Goal: Information Seeking & Learning: Learn about a topic

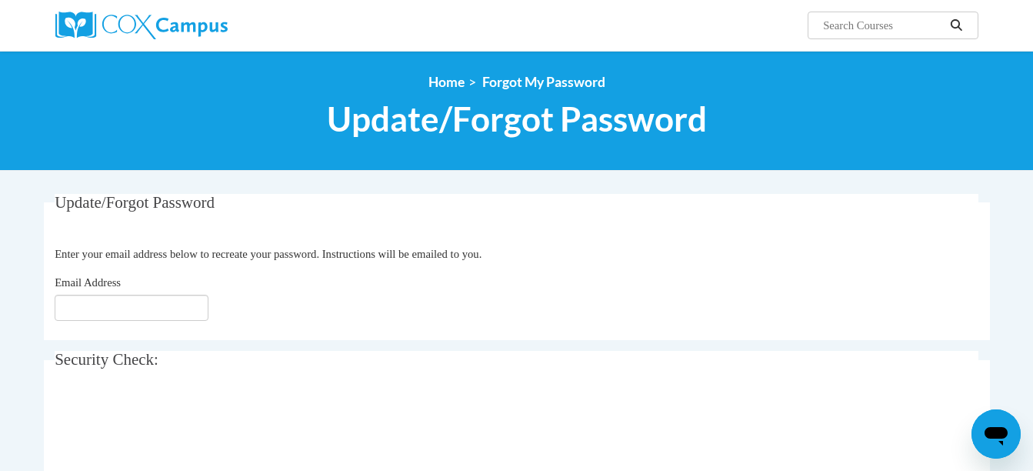
click at [94, 293] on div "Email Address" at bounding box center [517, 297] width 924 height 47
click at [98, 303] on input "Email Address" at bounding box center [132, 308] width 154 height 26
type input "[EMAIL_ADDRESS][DOMAIN_NAME]"
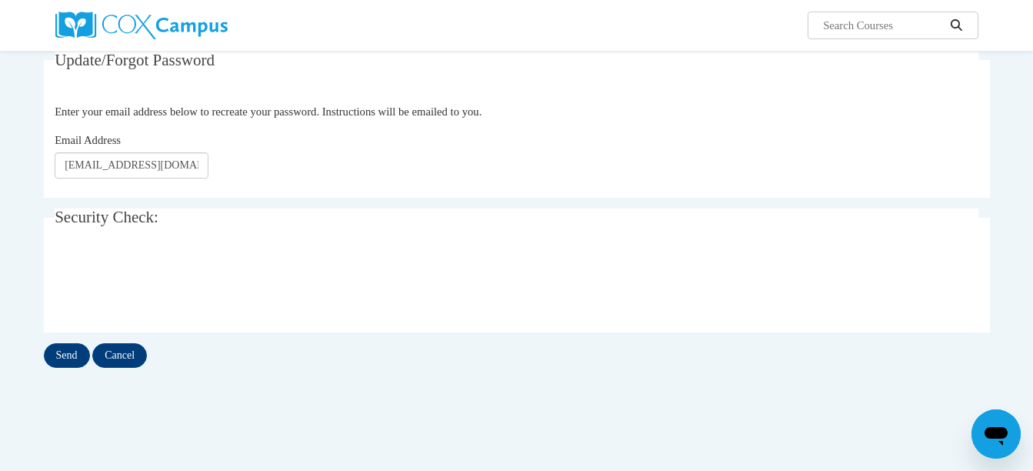
scroll to position [145, 0]
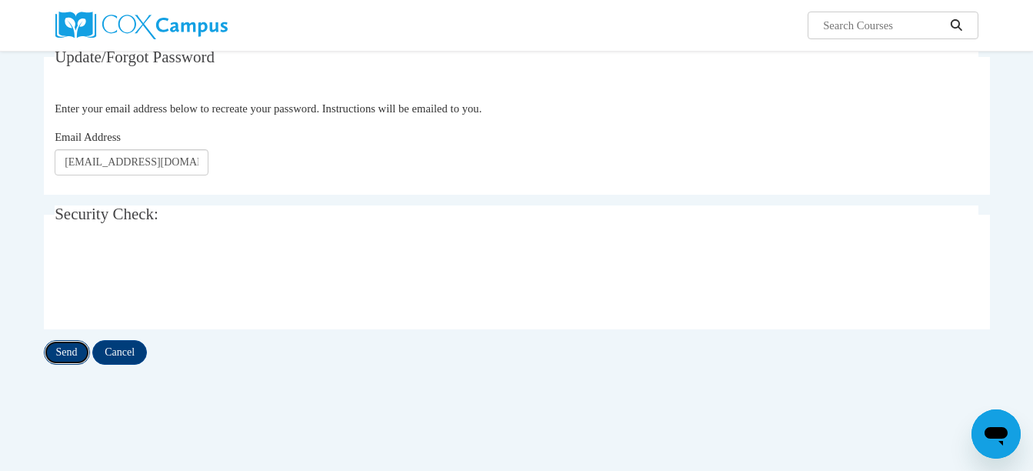
click at [72, 349] on input "Send" at bounding box center [67, 352] width 46 height 25
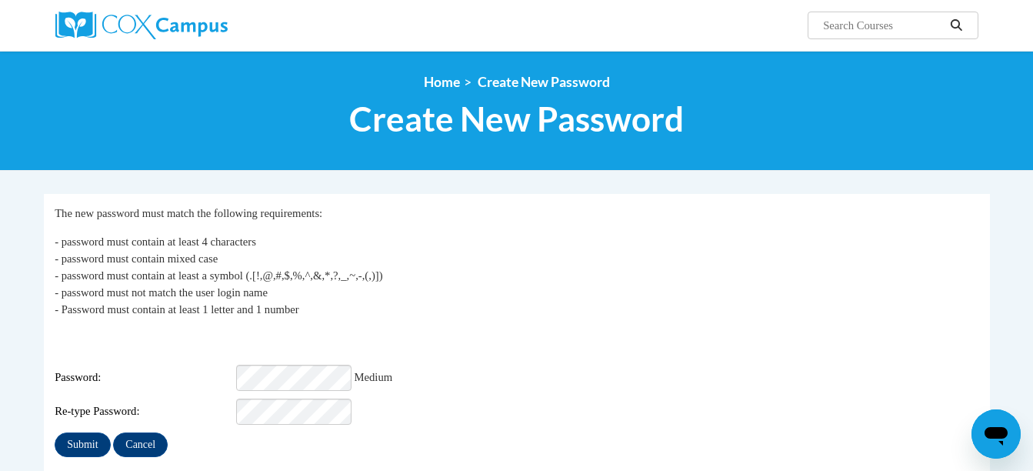
click at [387, 399] on div "Re-type Password:" at bounding box center [517, 412] width 924 height 26
click at [88, 434] on input "Submit" at bounding box center [82, 444] width 55 height 25
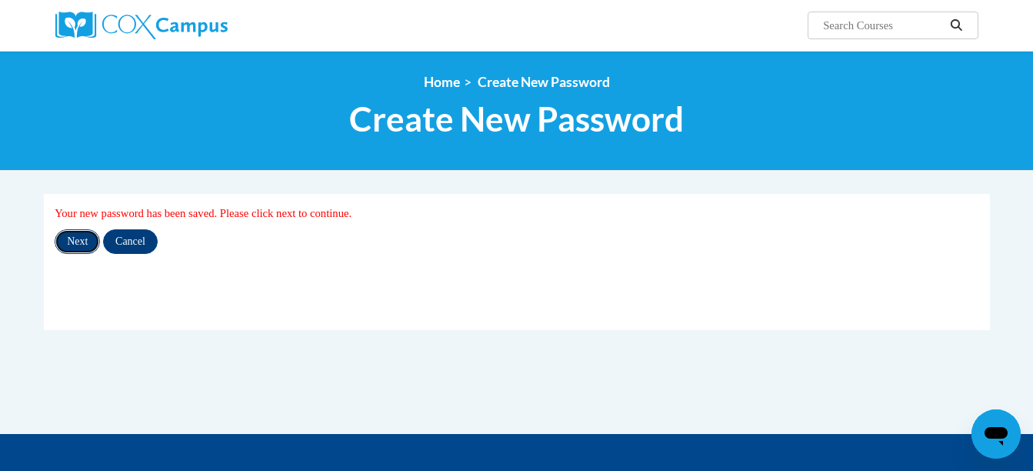
click at [80, 239] on input "Next" at bounding box center [77, 241] width 45 height 25
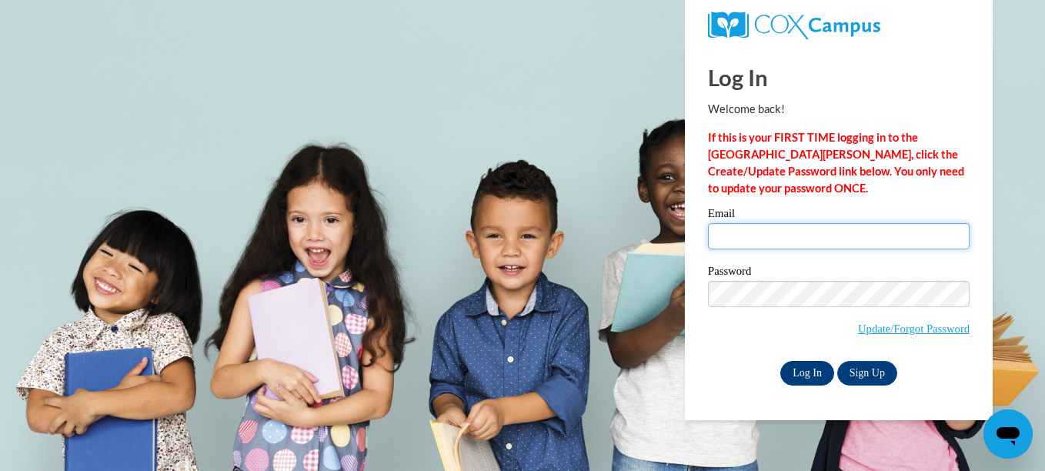
type input "[EMAIL_ADDRESS][DOMAIN_NAME]"
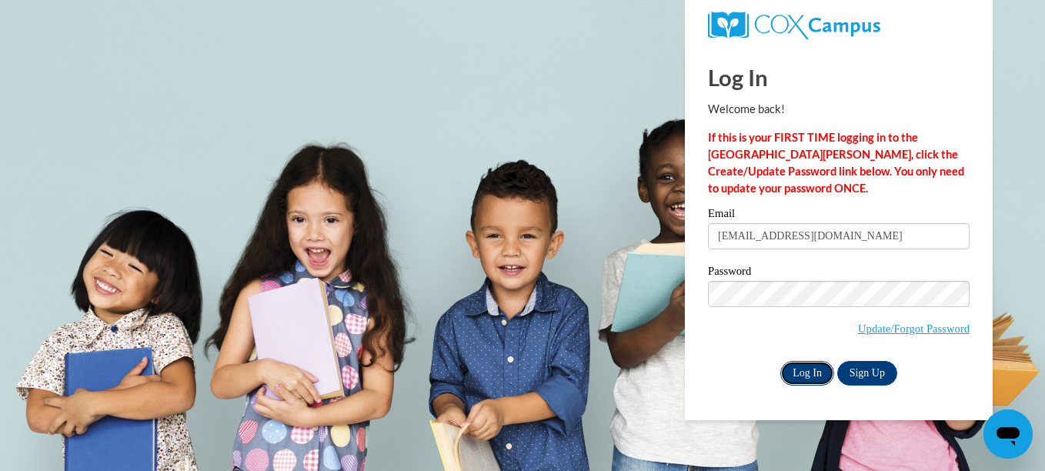
click at [807, 374] on input "Log In" at bounding box center [807, 373] width 54 height 25
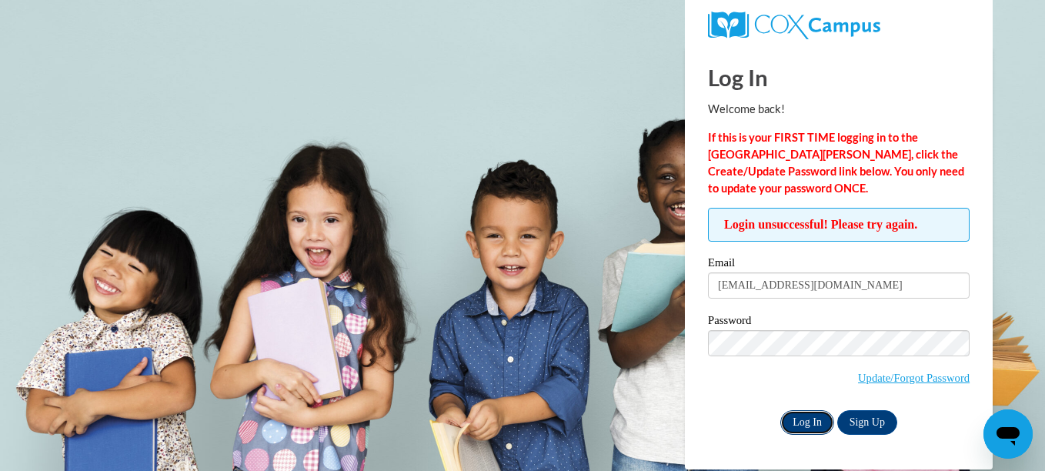
click at [812, 413] on input "Log In" at bounding box center [807, 422] width 54 height 25
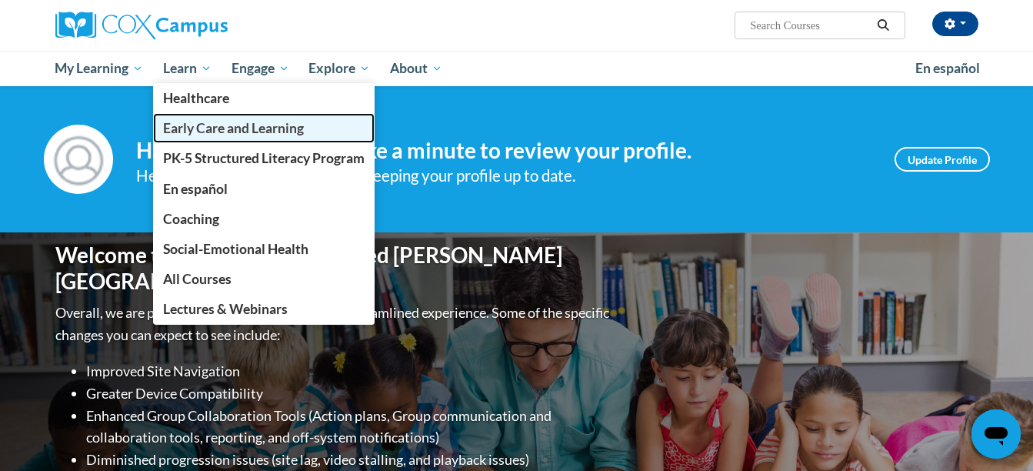
click at [207, 125] on span "Early Care and Learning" at bounding box center [233, 128] width 141 height 16
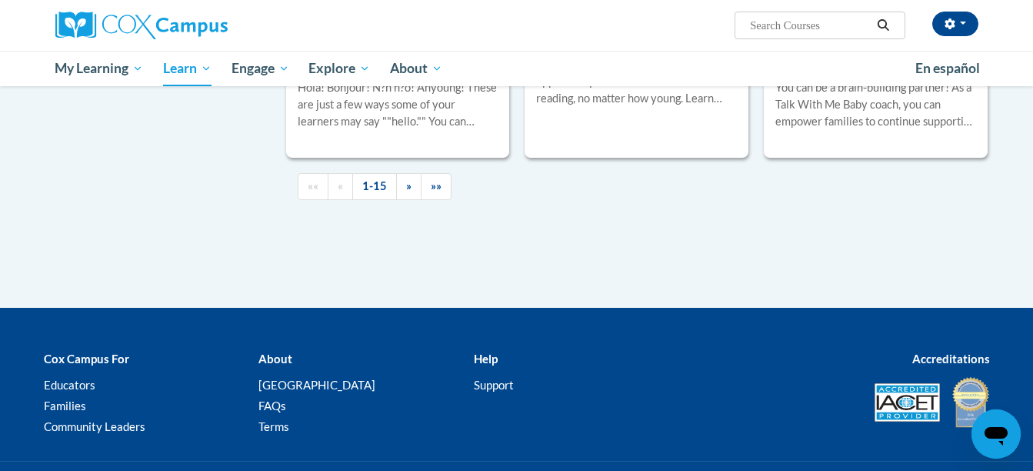
scroll to position [2368, 0]
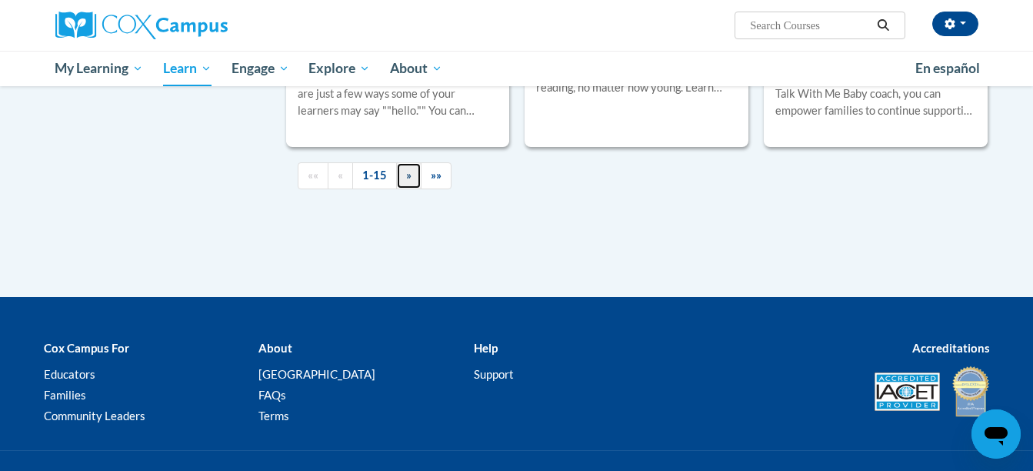
click at [412, 189] on link "»" at bounding box center [408, 175] width 25 height 27
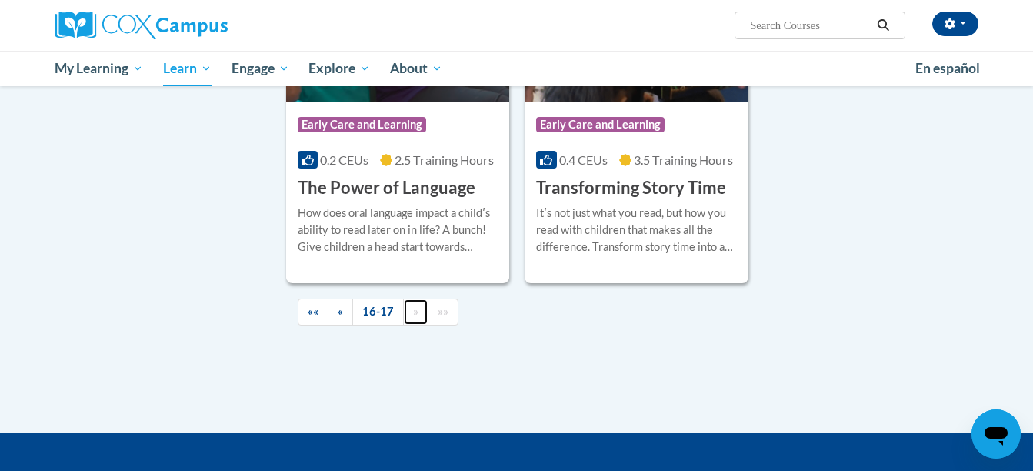
scroll to position [554, 0]
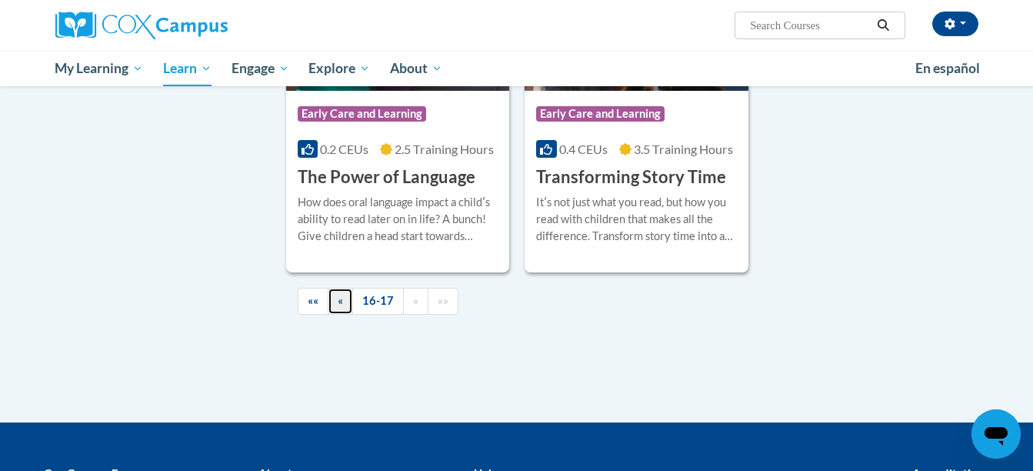
click at [341, 299] on span "«" at bounding box center [340, 300] width 5 height 13
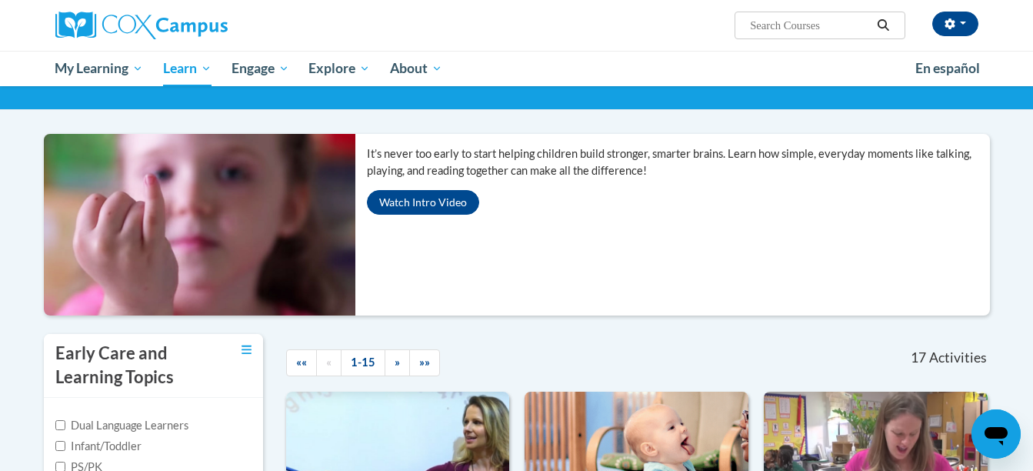
scroll to position [75, 0]
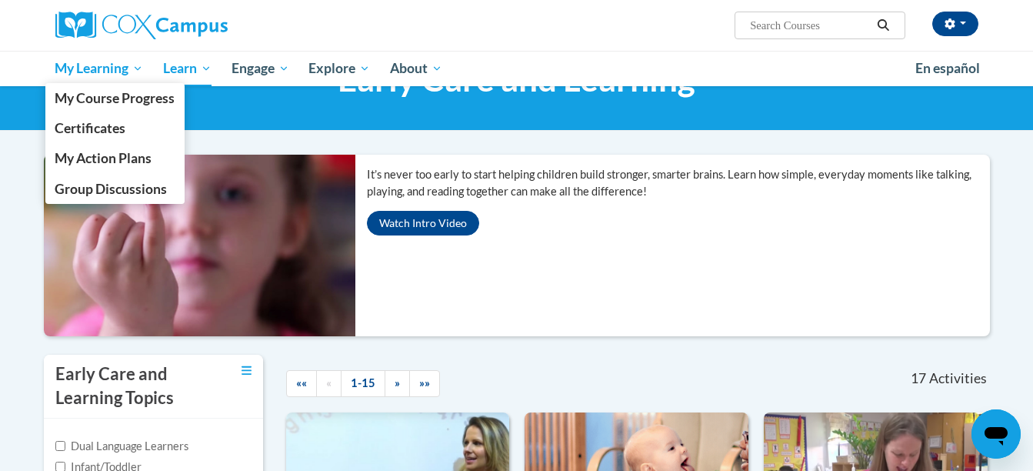
click at [128, 67] on span "My Learning" at bounding box center [99, 68] width 88 height 18
click at [126, 103] on span "My Course Progress" at bounding box center [115, 98] width 120 height 16
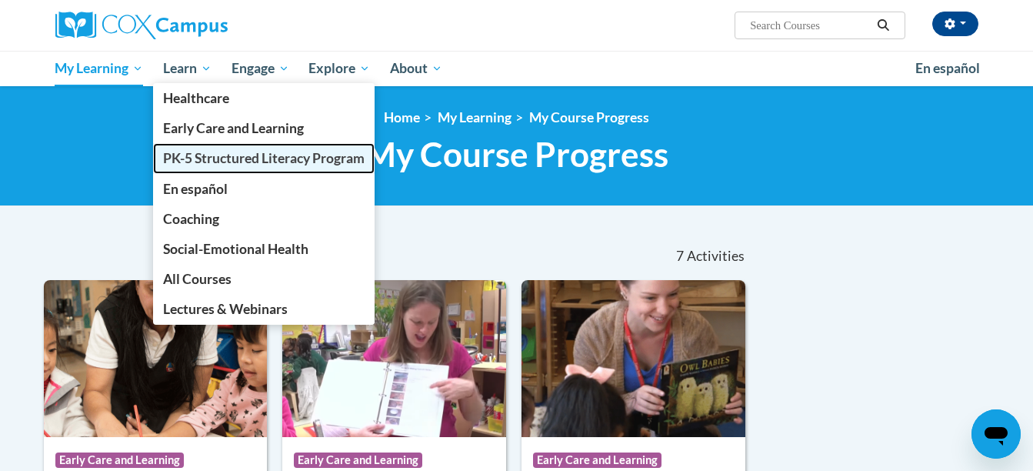
click at [215, 159] on span "PK-5 Structured Literacy Program" at bounding box center [264, 158] width 202 height 16
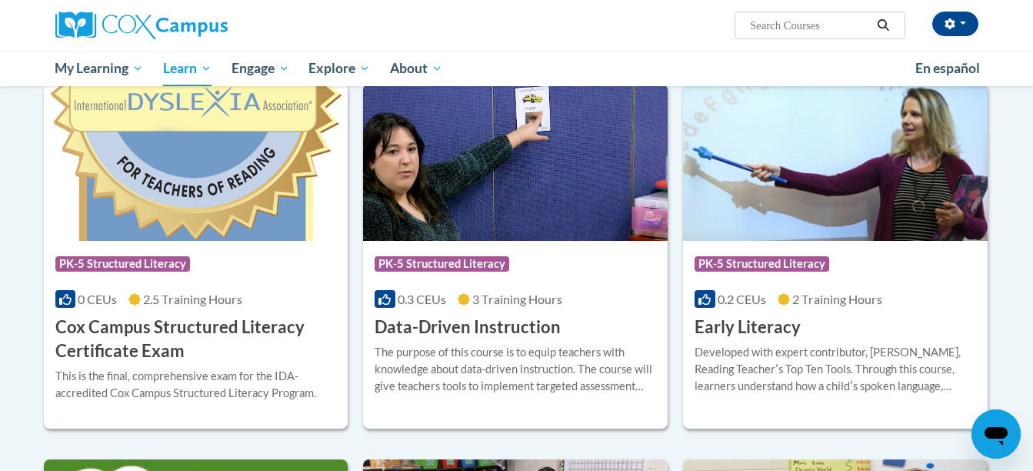
scroll to position [490, 0]
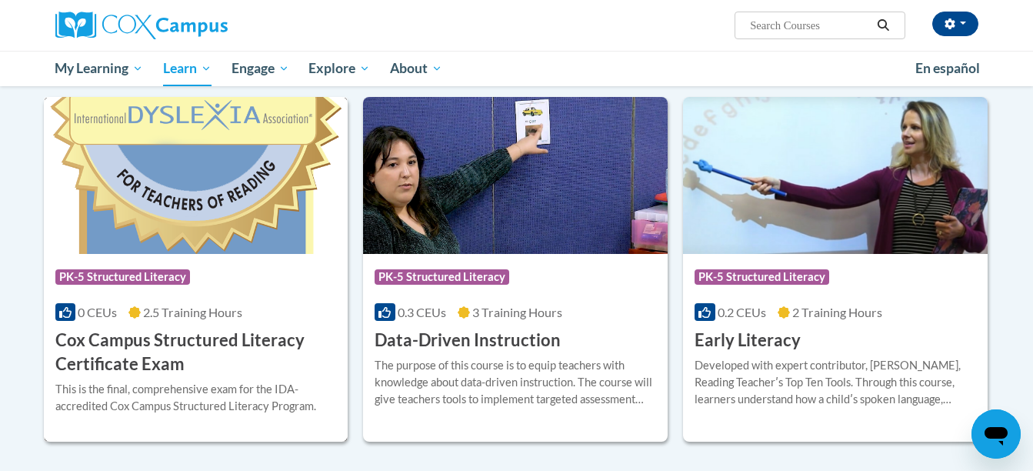
click at [203, 238] on img at bounding box center [196, 175] width 305 height 157
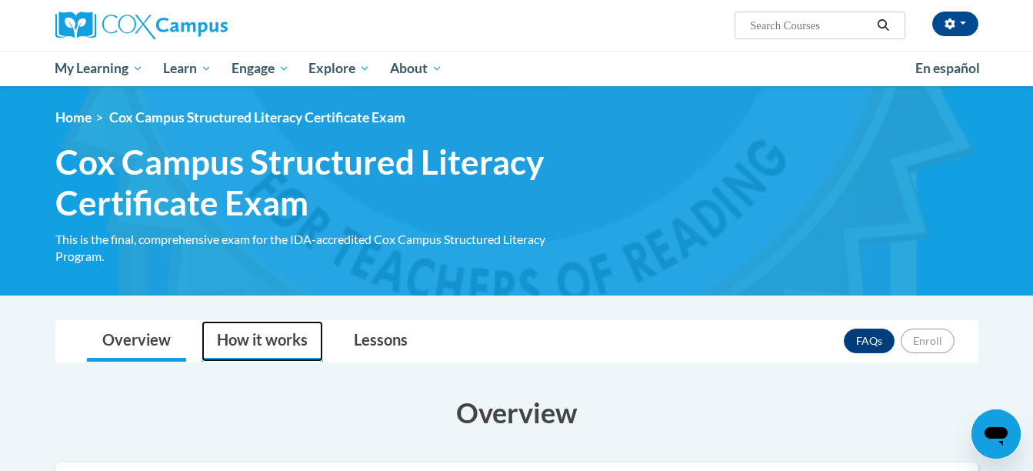
click at [255, 338] on link "How it works" at bounding box center [263, 341] width 122 height 41
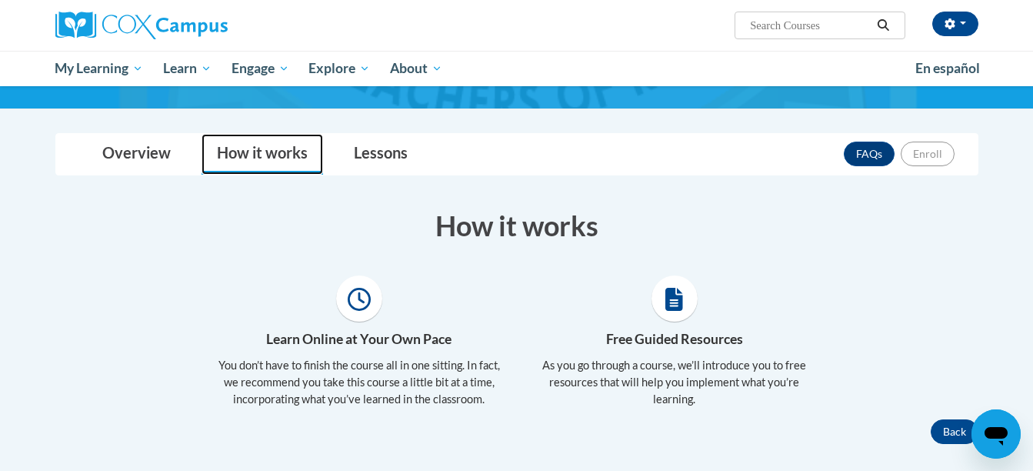
scroll to position [194, 0]
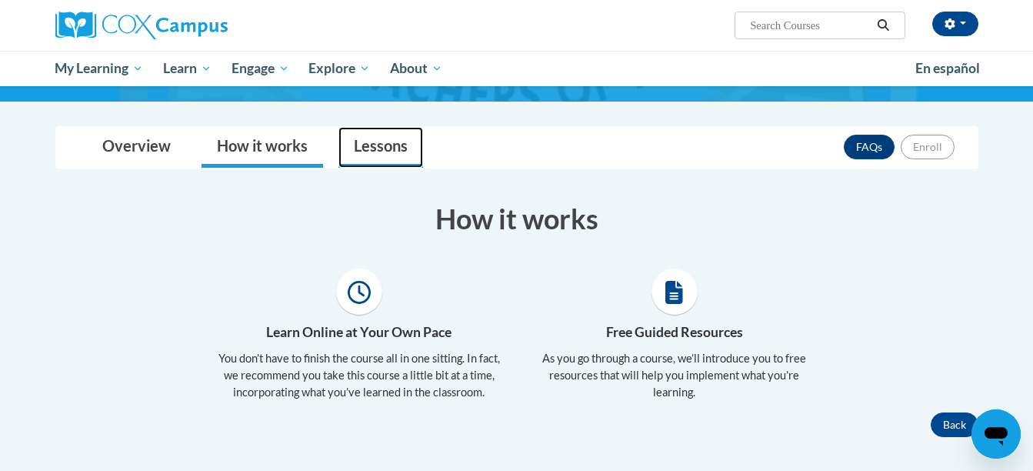
click at [364, 156] on link "Lessons" at bounding box center [380, 147] width 85 height 41
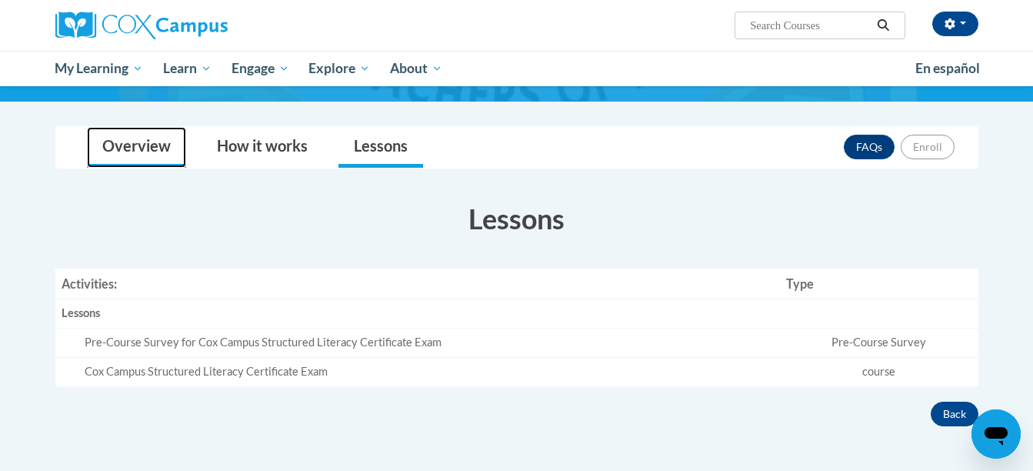
click at [138, 154] on link "Overview" at bounding box center [136, 147] width 99 height 41
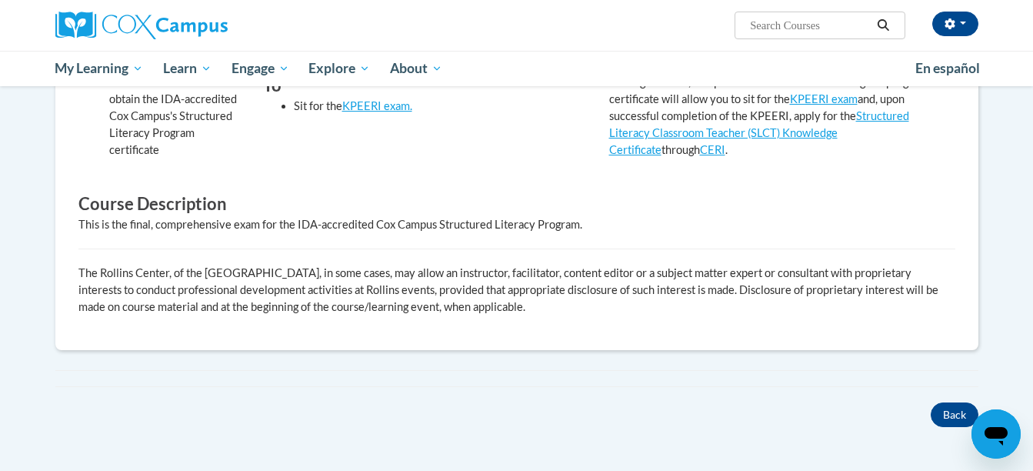
scroll to position [522, 0]
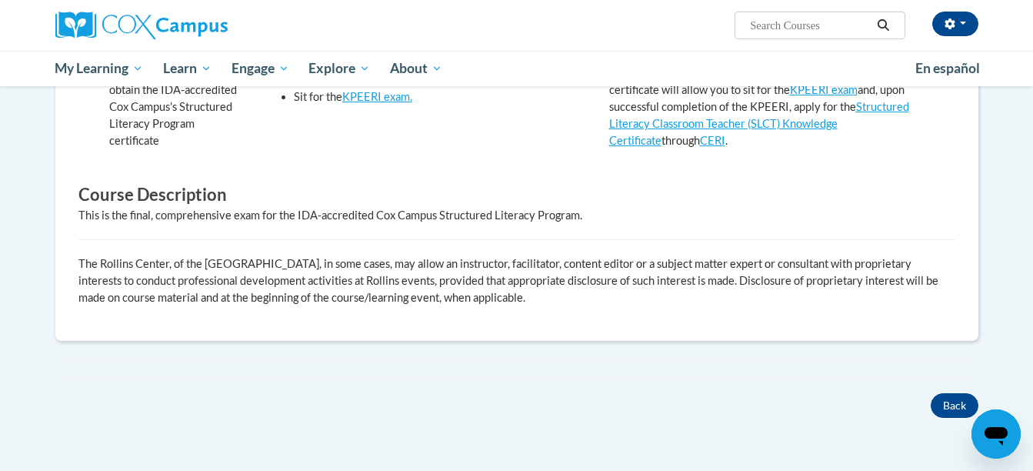
drag, startPoint x: 1032, startPoint y: 287, endPoint x: 999, endPoint y: 165, distance: 126.5
click at [999, 165] on body "Tammy Morales (America/Chicago UTC-05:00) My Profile Inbox My Transcripts Log O…" at bounding box center [516, 121] width 1033 height 1286
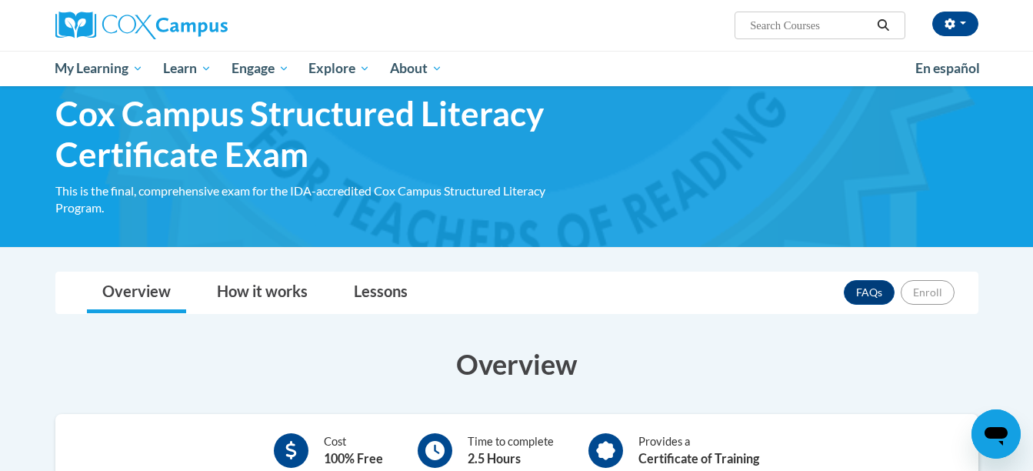
scroll to position [0, 0]
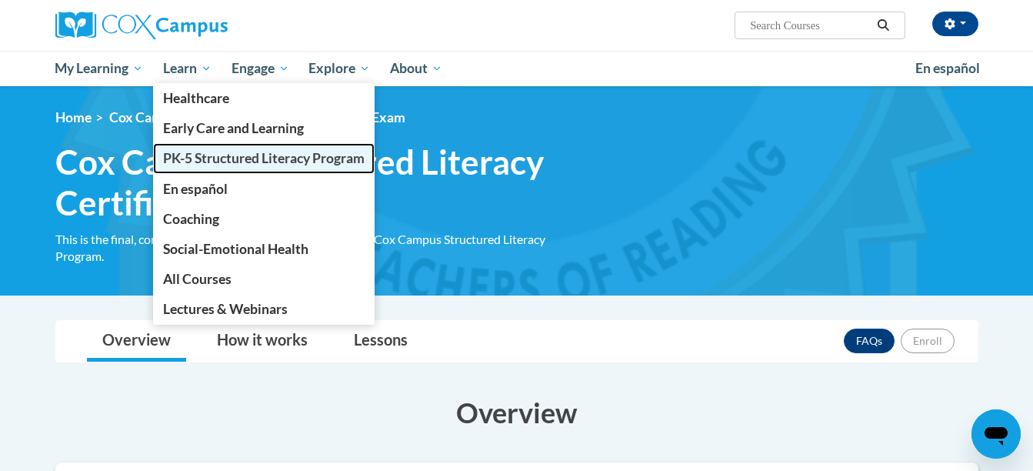
click at [190, 156] on span "PK-5 Structured Literacy Program" at bounding box center [264, 158] width 202 height 16
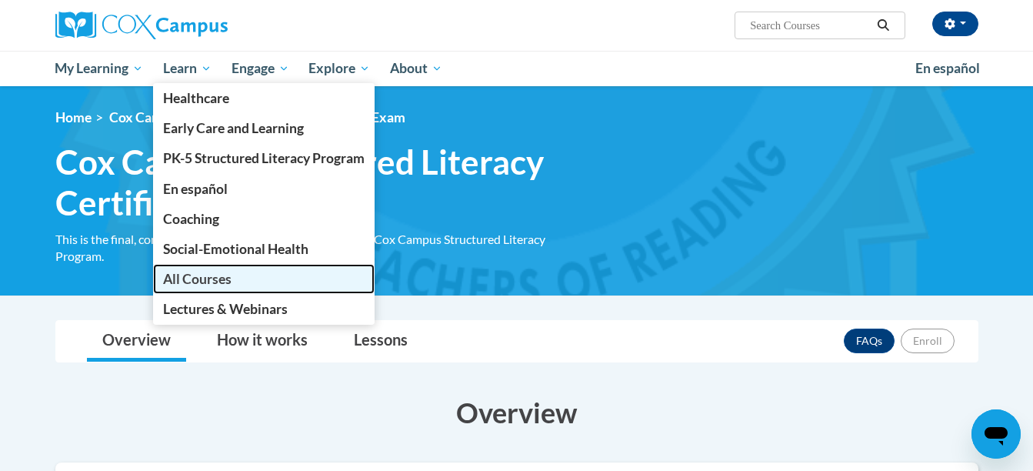
click at [215, 285] on span "All Courses" at bounding box center [197, 279] width 68 height 16
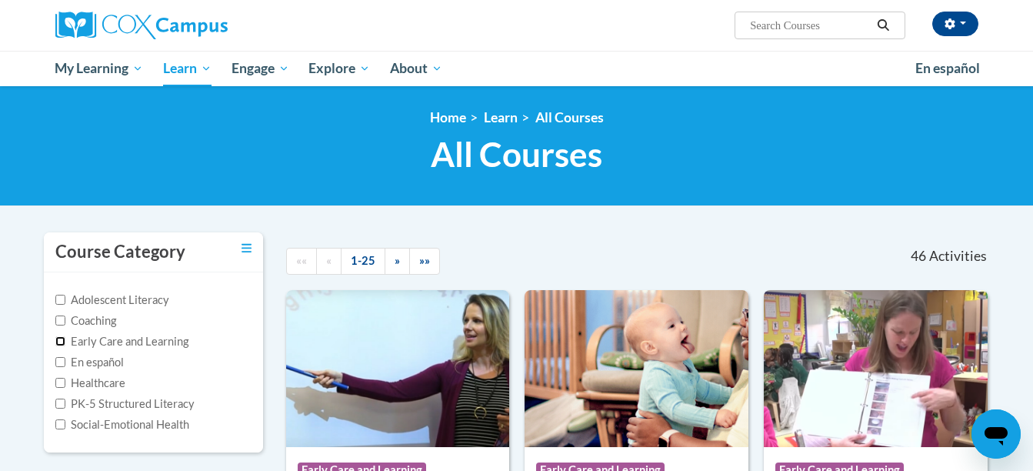
click at [61, 339] on input "Early Care and Learning" at bounding box center [60, 341] width 10 height 10
checkbox input "true"
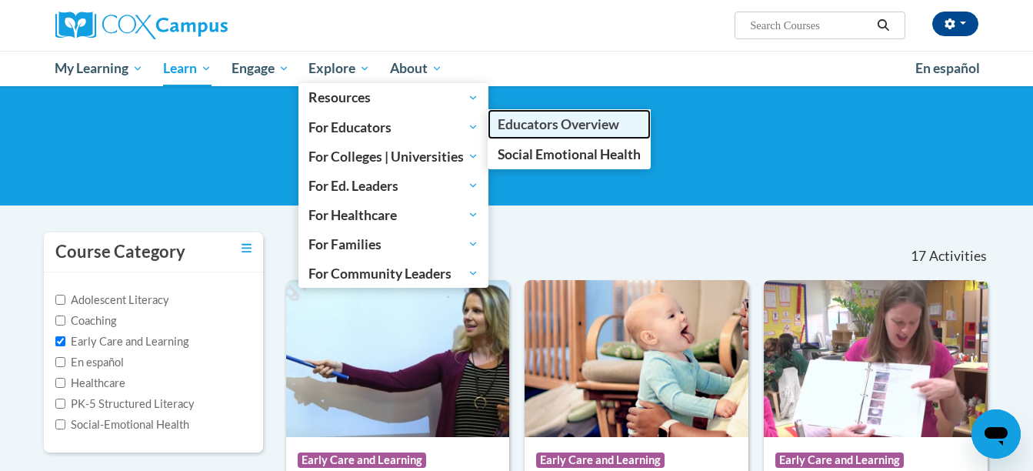
click at [559, 137] on link "Educators Overview" at bounding box center [569, 124] width 163 height 30
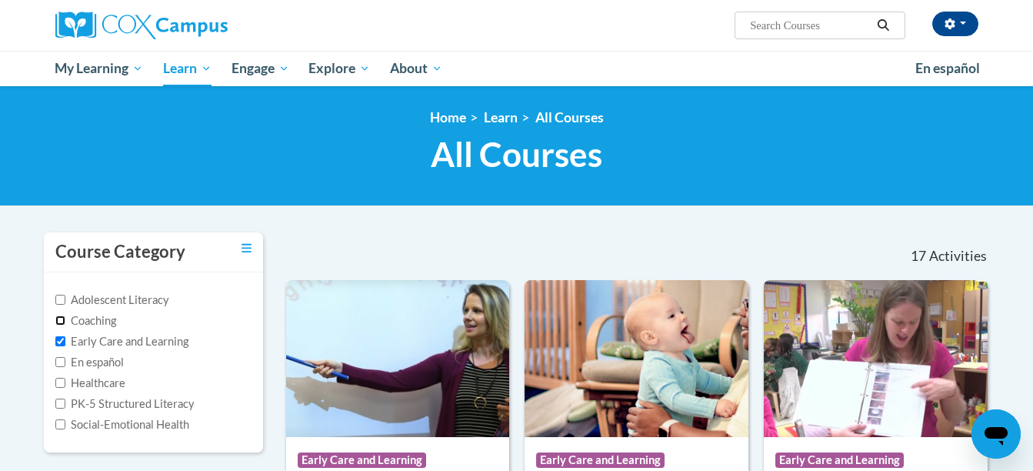
click at [62, 319] on input "Coaching" at bounding box center [60, 320] width 10 height 10
checkbox input "true"
click at [62, 337] on input "Early Care and Learning" at bounding box center [60, 341] width 10 height 10
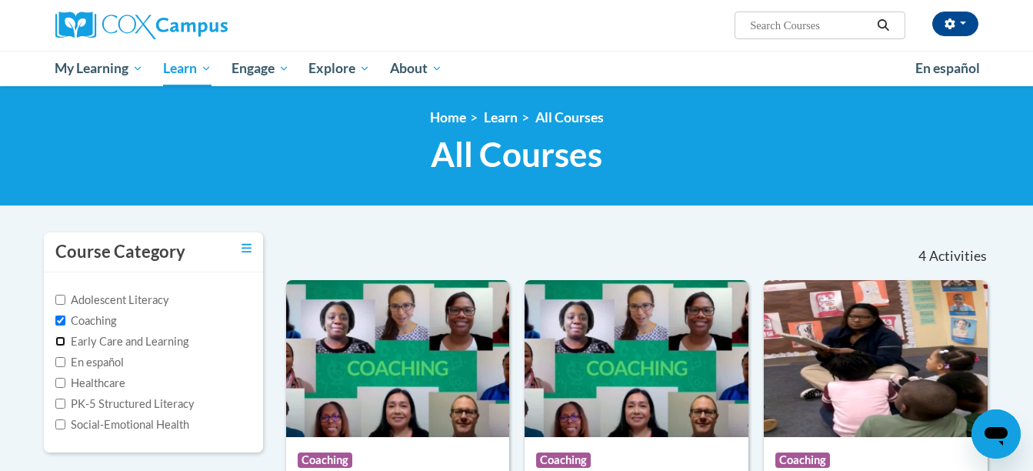
drag, startPoint x: 56, startPoint y: 338, endPoint x: 58, endPoint y: 328, distance: 10.1
click at [56, 338] on input "Early Care and Learning" at bounding box center [60, 341] width 10 height 10
checkbox input "true"
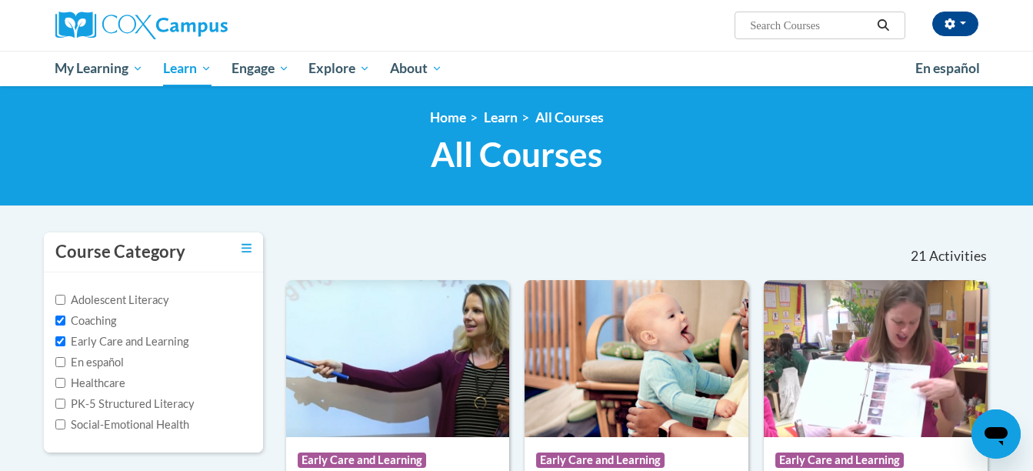
click at [61, 312] on label "Coaching" at bounding box center [85, 320] width 61 height 17
click at [61, 315] on input "Coaching" at bounding box center [60, 320] width 10 height 10
checkbox input "false"
click at [60, 302] on input "Adolescent Literacy" at bounding box center [60, 300] width 10 height 10
checkbox input "true"
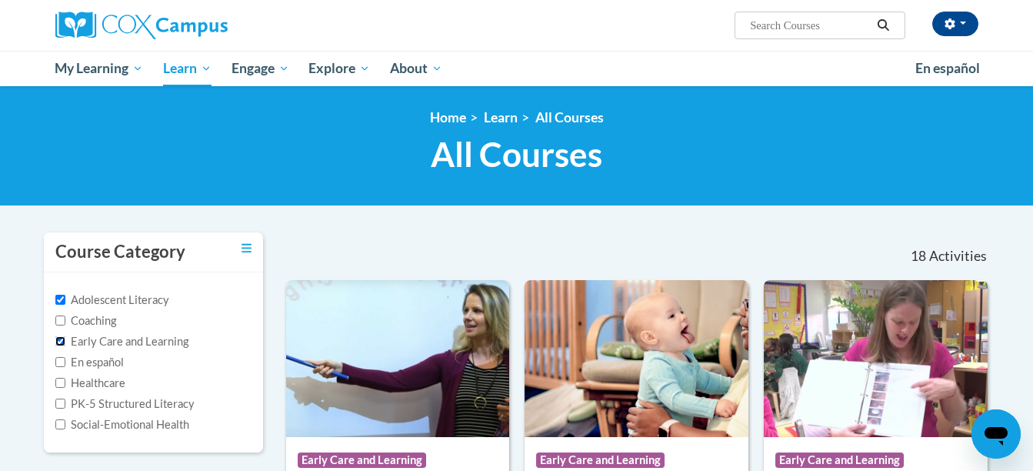
click at [59, 342] on input "Early Care and Learning" at bounding box center [60, 341] width 10 height 10
checkbox input "false"
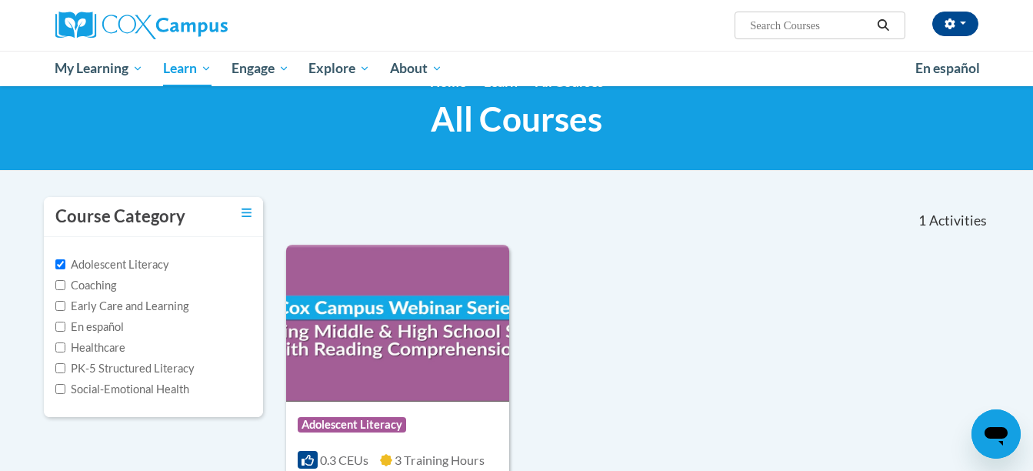
scroll to position [34, 0]
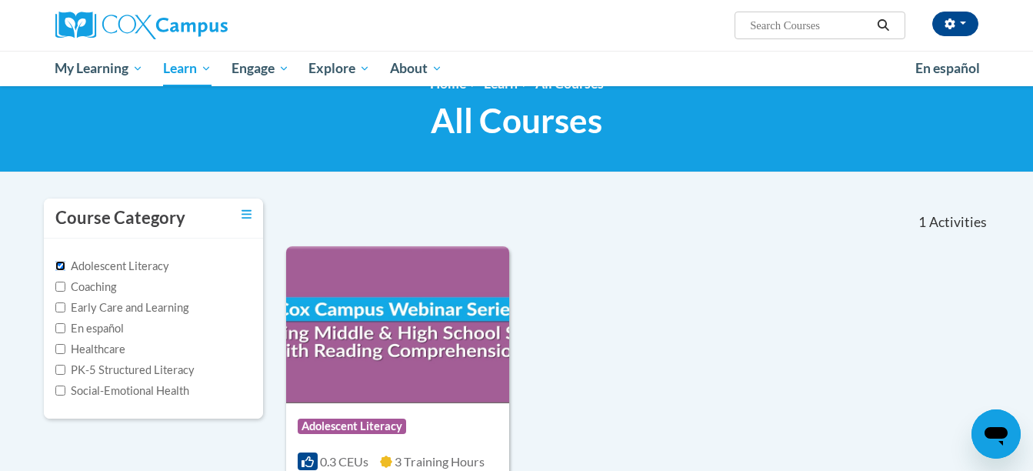
click at [57, 261] on input "Adolescent Literacy" at bounding box center [60, 266] width 10 height 10
checkbox input "false"
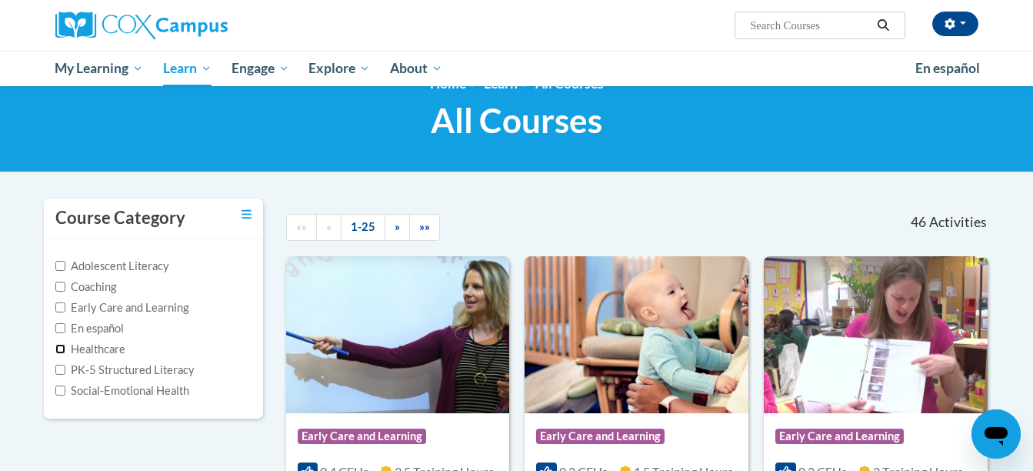
click at [55, 346] on input "Healthcare" at bounding box center [60, 349] width 10 height 10
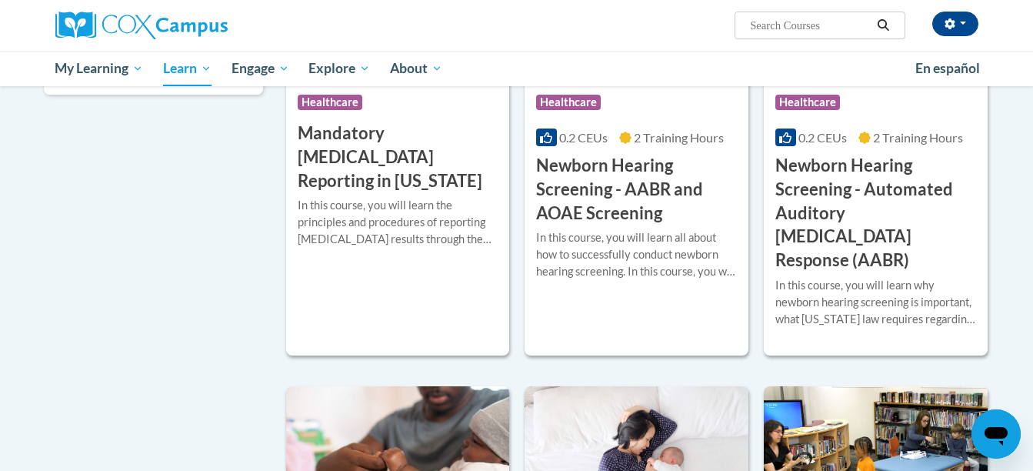
scroll to position [0, 0]
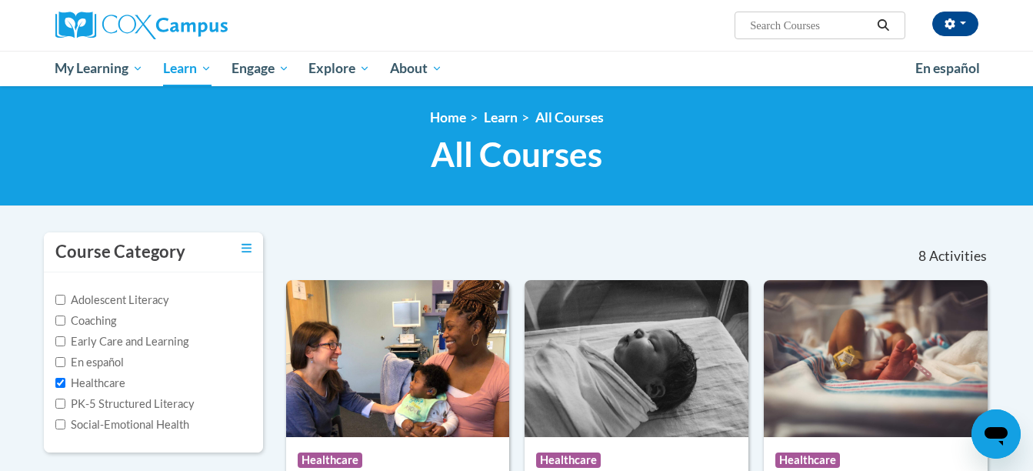
click at [65, 381] on label "Healthcare" at bounding box center [90, 383] width 70 height 17
click at [65, 381] on input "Healthcare" at bounding box center [60, 383] width 10 height 10
checkbox input "false"
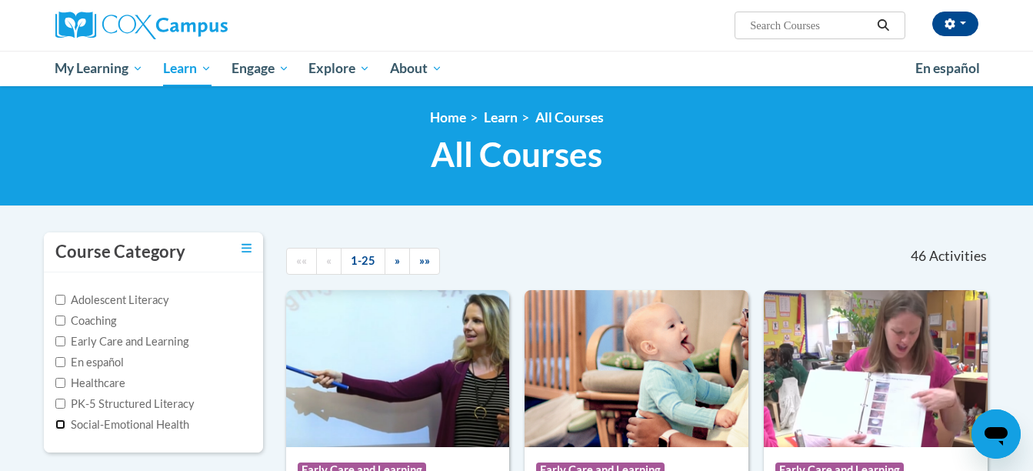
click at [58, 427] on input "Social-Emotional Health" at bounding box center [60, 424] width 10 height 10
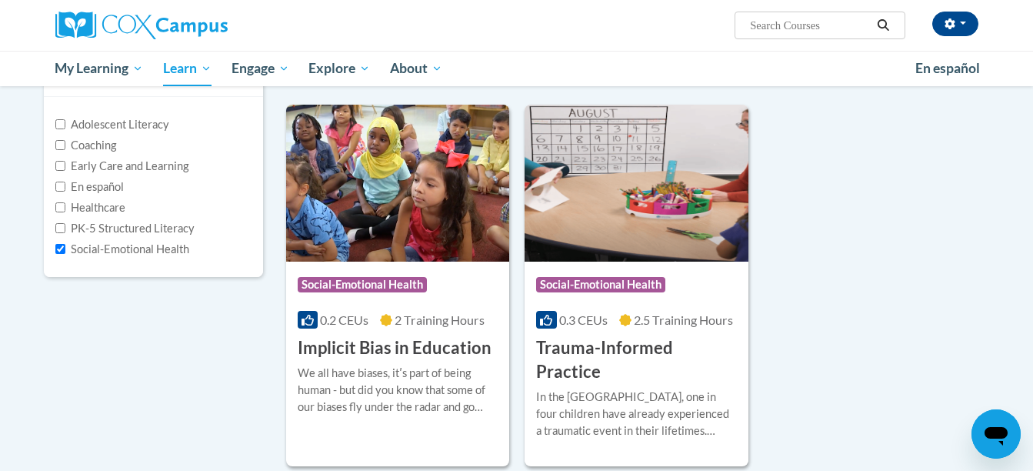
scroll to position [177, 0]
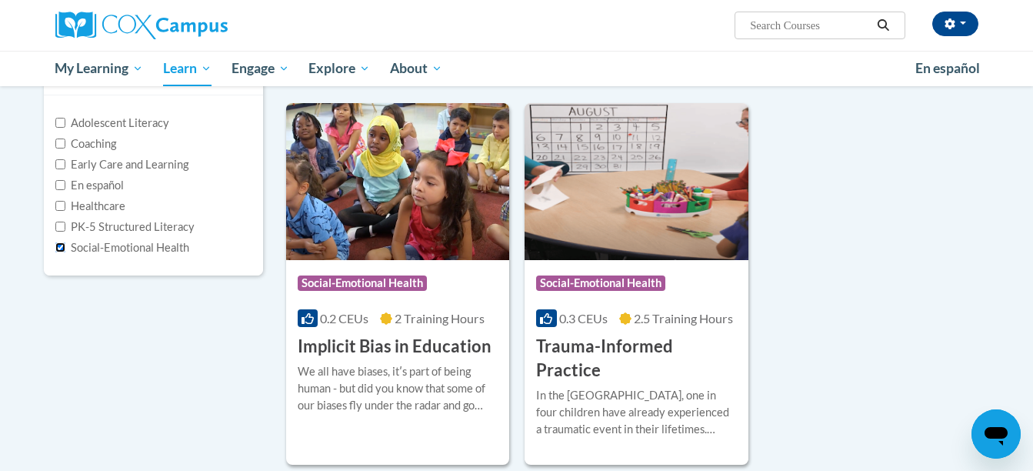
click at [63, 249] on input "Social-Emotional Health" at bounding box center [60, 247] width 10 height 10
checkbox input "false"
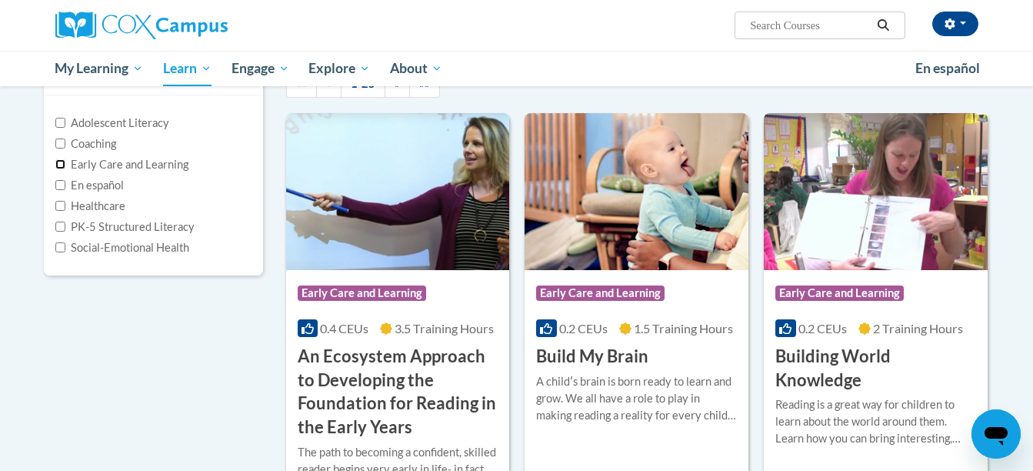
click at [55, 165] on input "Early Care and Learning" at bounding box center [60, 164] width 10 height 10
checkbox input "true"
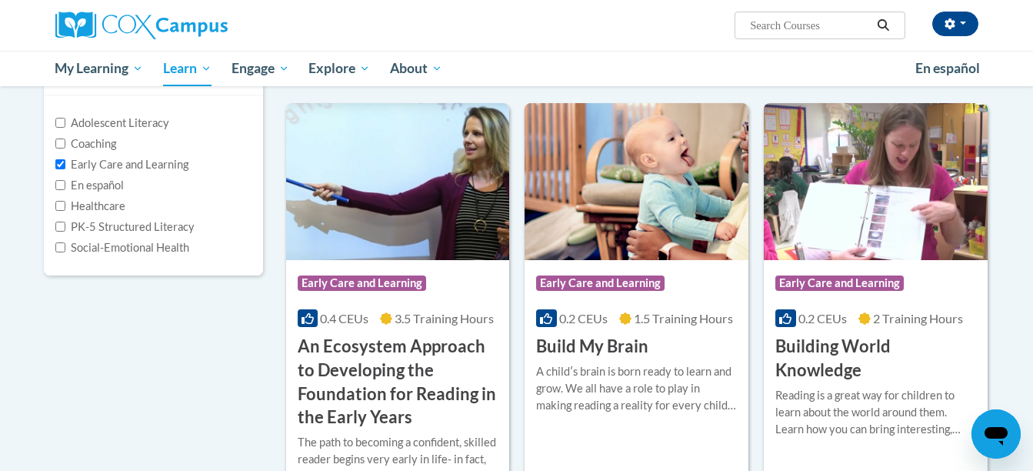
scroll to position [0, 0]
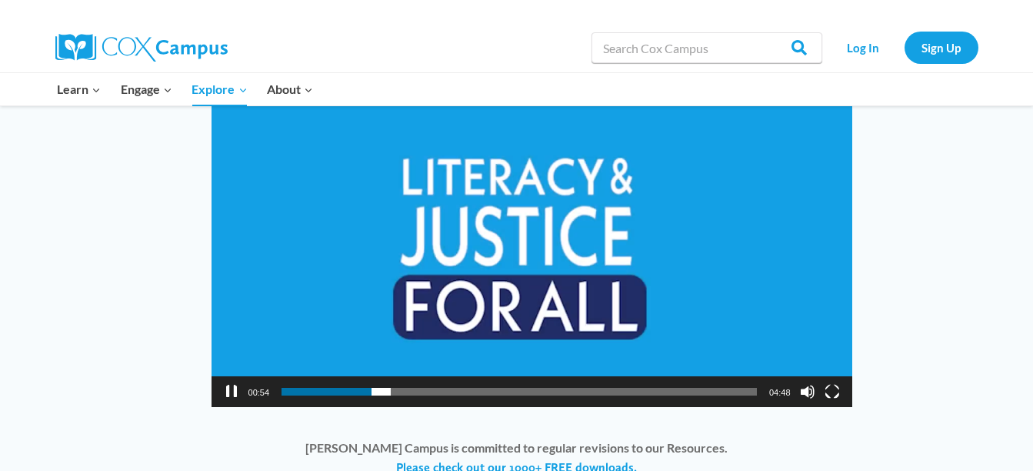
scroll to position [1179, 0]
